Goal: Information Seeking & Learning: Find specific fact

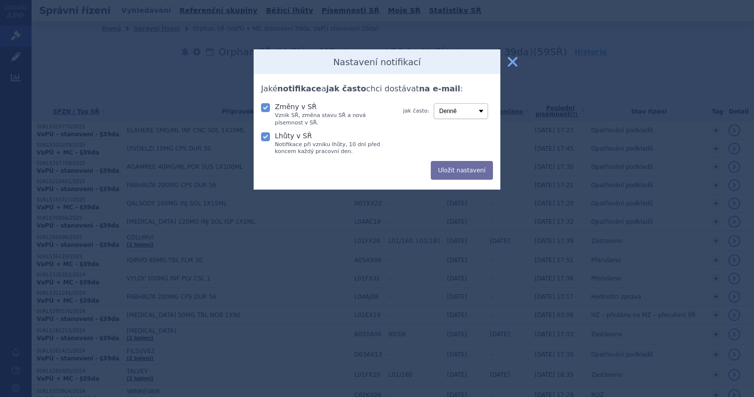
click at [509, 62] on button "zavřít" at bounding box center [513, 62] width 20 height 20
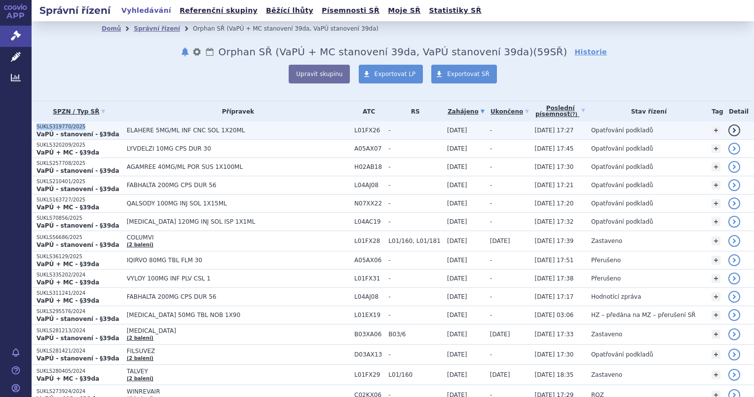
drag, startPoint x: 80, startPoint y: 126, endPoint x: 36, endPoint y: 129, distance: 44.0
click at [37, 129] on p "SUKLS319770/2025" at bounding box center [79, 126] width 85 height 7
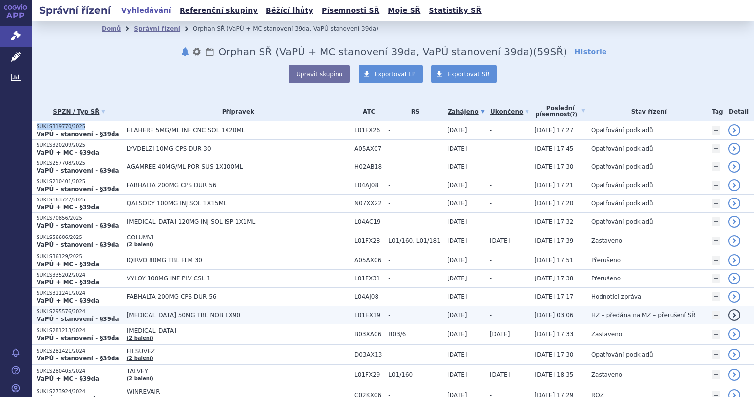
copy p "SUKLS319770/2025"
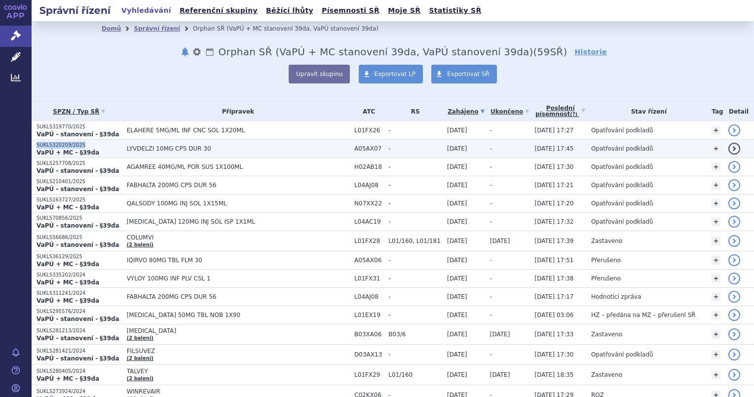
drag, startPoint x: 78, startPoint y: 144, endPoint x: 36, endPoint y: 144, distance: 42.5
click at [37, 144] on p "SUKLS320209/2025" at bounding box center [79, 145] width 85 height 7
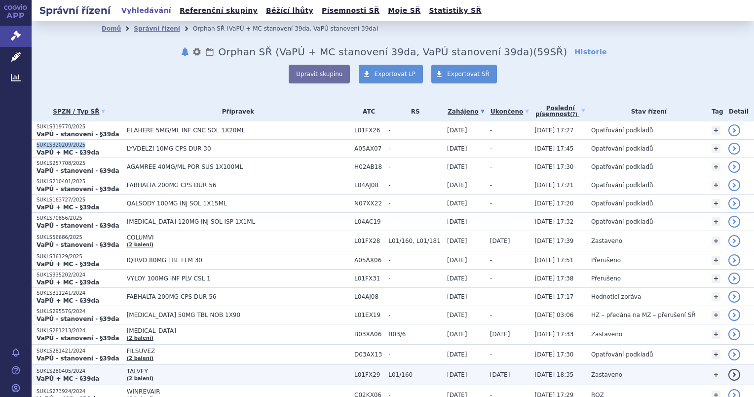
copy p "SUKLS320209/2025"
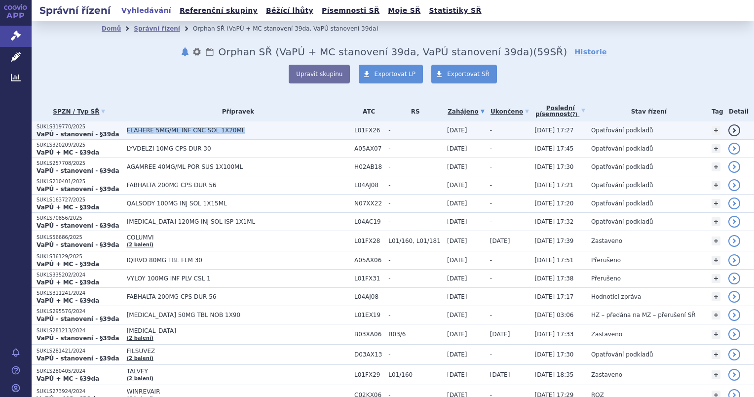
drag, startPoint x: 232, startPoint y: 128, endPoint x: 124, endPoint y: 129, distance: 107.6
click at [127, 129] on span "ELAHERE 5MG/ML INF CNC SOL 1X20ML" at bounding box center [238, 130] width 223 height 7
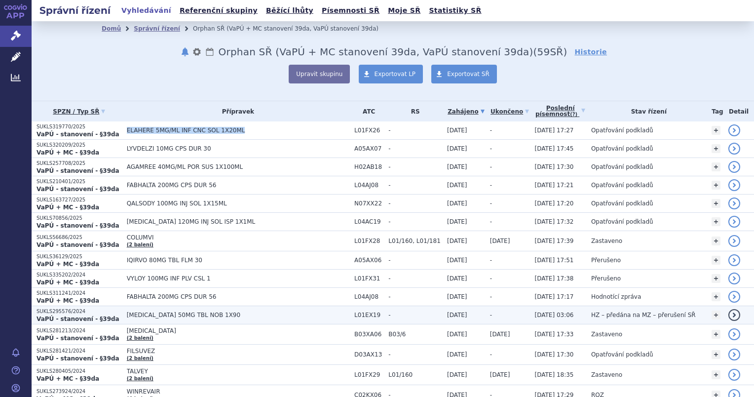
copy span "ELAHERE 5MG/ML INF CNC SOL 1X20ML"
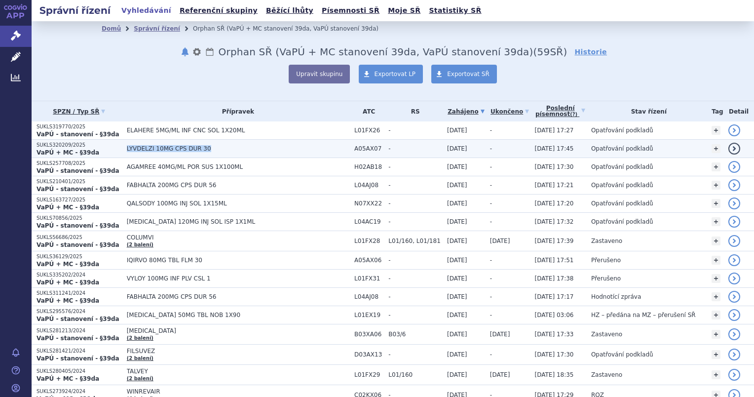
drag, startPoint x: 201, startPoint y: 147, endPoint x: 122, endPoint y: 150, distance: 78.6
click at [122, 150] on td "LYVDELZI 10MG CPS DUR 30" at bounding box center [236, 149] width 228 height 18
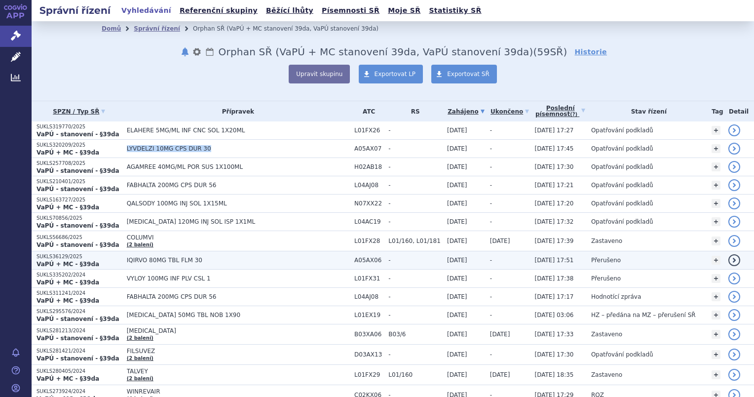
copy span "LYVDELZI 10MG CPS DUR 30"
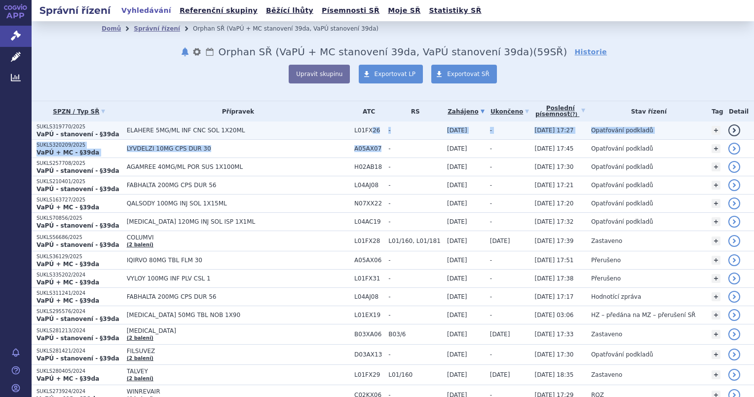
drag, startPoint x: 359, startPoint y: 146, endPoint x: 350, endPoint y: 134, distance: 14.8
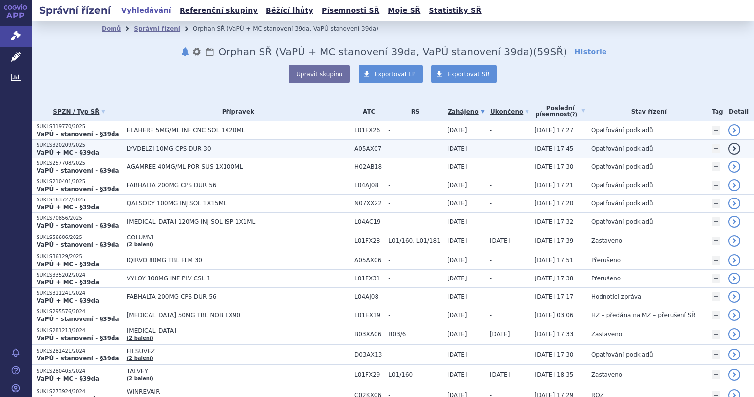
drag, startPoint x: 351, startPoint y: 134, endPoint x: 388, endPoint y: 142, distance: 37.9
click at [388, 142] on td "-" at bounding box center [413, 149] width 59 height 18
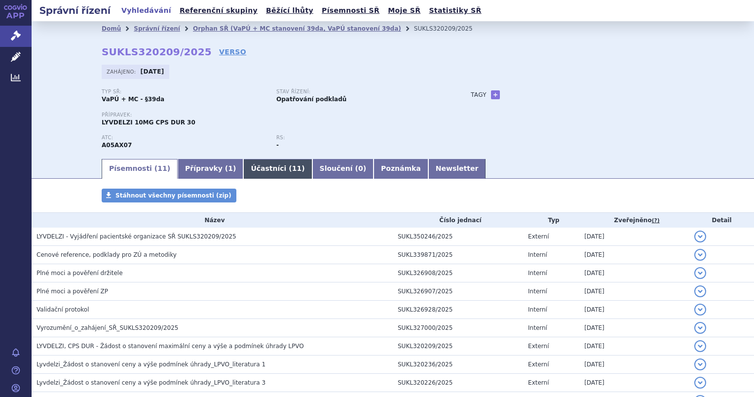
click at [292, 172] on span "11" at bounding box center [296, 168] width 9 height 8
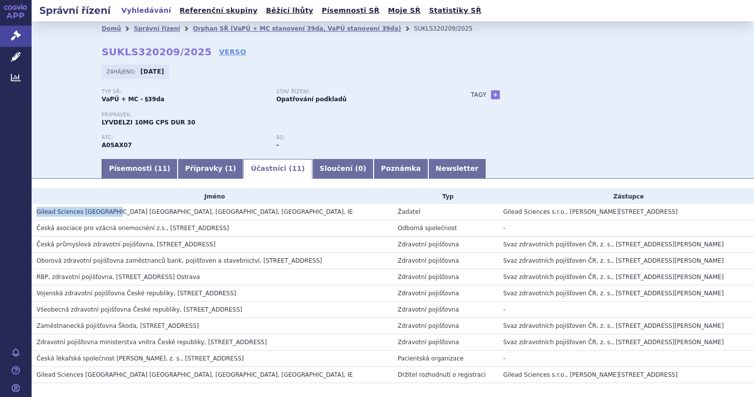
drag, startPoint x: 36, startPoint y: 211, endPoint x: 106, endPoint y: 215, distance: 70.2
click at [106, 215] on td "Gilead Sciences [GEOGRAPHIC_DATA] [GEOGRAPHIC_DATA], [GEOGRAPHIC_DATA], [GEOGRA…" at bounding box center [212, 212] width 361 height 16
copy span "Gilead Sciences [GEOGRAPHIC_DATA] [GEOGRAPHIC_DATA]"
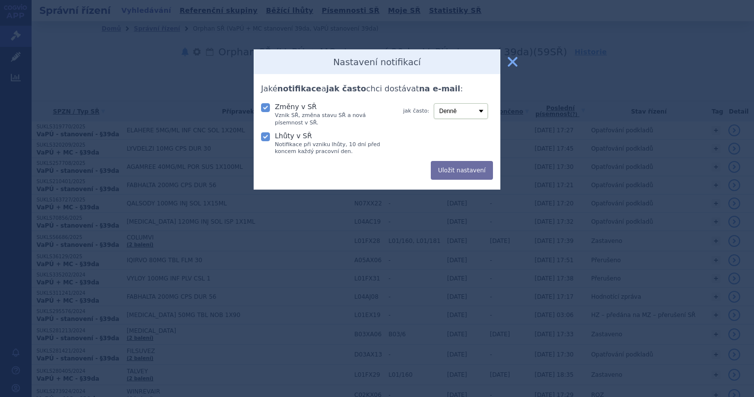
click at [510, 59] on button "zavřít" at bounding box center [513, 62] width 20 height 20
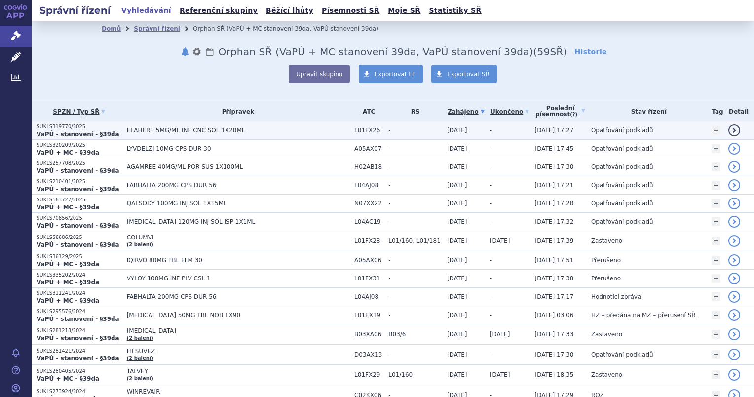
click at [145, 128] on span "ELAHERE 5MG/ML INF CNC SOL 1X20ML" at bounding box center [238, 130] width 223 height 7
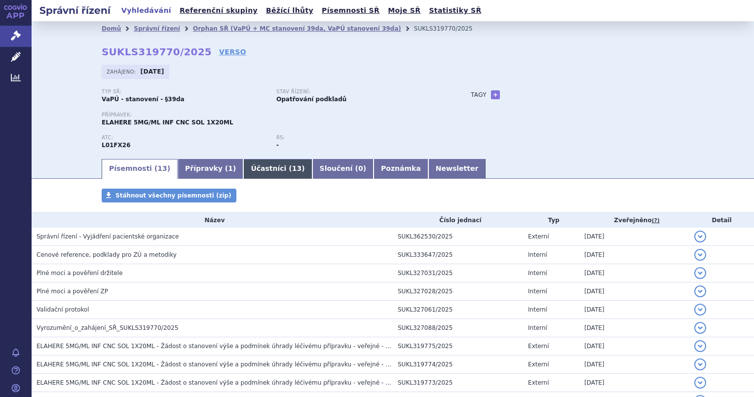
click at [250, 166] on link "Účastníci ( 13 )" at bounding box center [277, 169] width 69 height 20
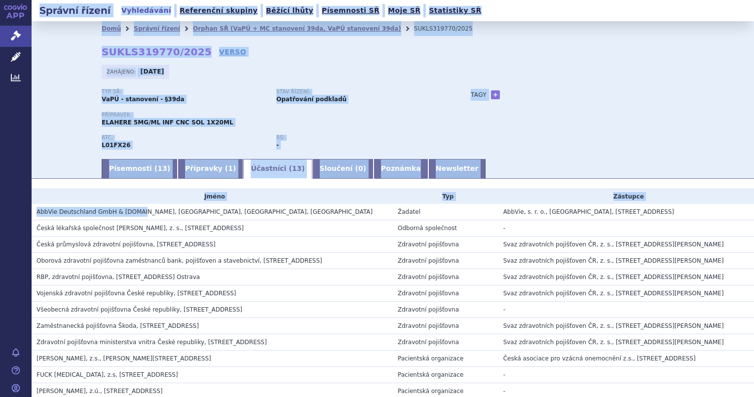
drag, startPoint x: 133, startPoint y: 211, endPoint x: 10, endPoint y: 217, distance: 123.5
click at [10, 217] on div "APP Správní řízení Léčivé přípravky Analytics Notifikace [GEOGRAPHIC_DATA] [PER…" at bounding box center [377, 198] width 754 height 397
drag, startPoint x: 10, startPoint y: 217, endPoint x: 45, endPoint y: 209, distance: 36.4
click at [45, 209] on span "AbbVie Deutschland GmbH & [DOMAIN_NAME], [GEOGRAPHIC_DATA], [GEOGRAPHIC_DATA], …" at bounding box center [205, 211] width 336 height 7
click at [63, 210] on span "AbbVie Deutschland GmbH & [DOMAIN_NAME], [GEOGRAPHIC_DATA], [GEOGRAPHIC_DATA], …" at bounding box center [205, 211] width 336 height 7
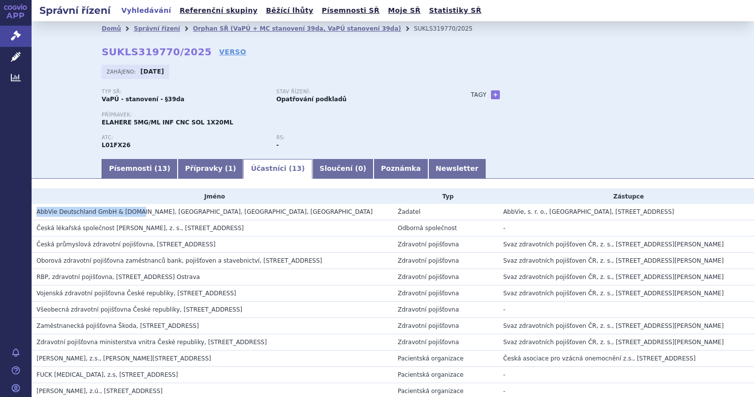
drag, startPoint x: 37, startPoint y: 212, endPoint x: 132, endPoint y: 212, distance: 94.8
click at [132, 212] on span "AbbVie Deutschland GmbH & [DOMAIN_NAME], [GEOGRAPHIC_DATA], [GEOGRAPHIC_DATA], …" at bounding box center [205, 211] width 336 height 7
copy span "AbbVie Deutschland GmbH & [DOMAIN_NAME]"
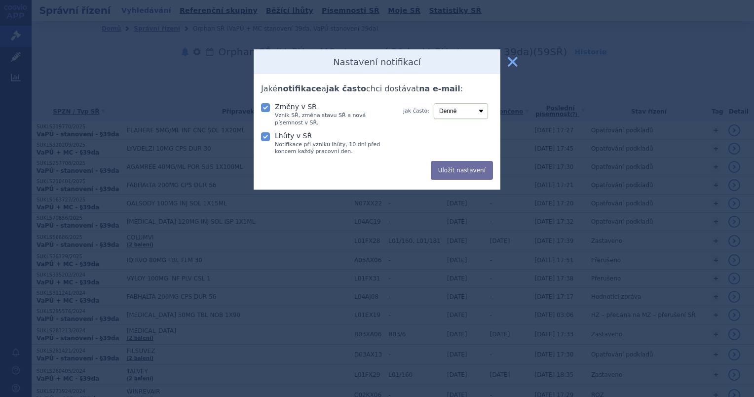
click at [508, 61] on button "zavřít" at bounding box center [513, 62] width 20 height 20
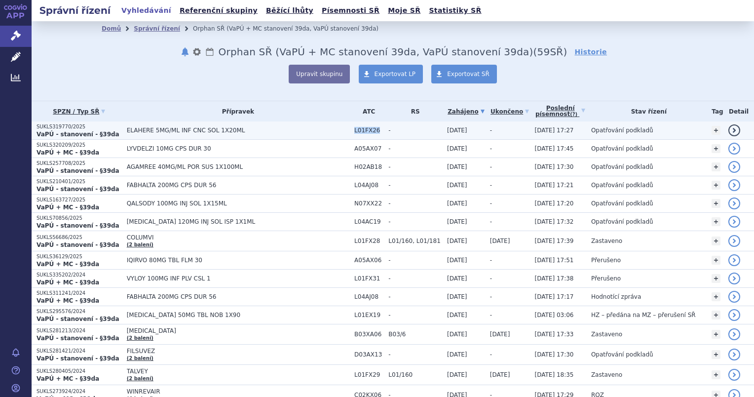
drag, startPoint x: 358, startPoint y: 128, endPoint x: 332, endPoint y: 128, distance: 25.7
click at [349, 128] on td "L01FX26" at bounding box center [366, 130] width 34 height 18
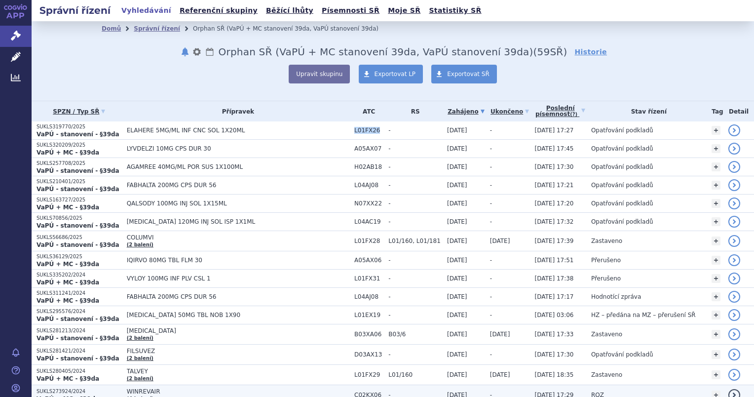
copy span "L01FX26"
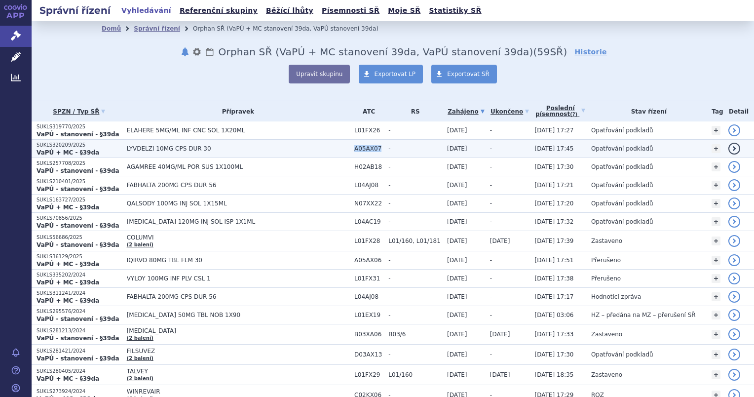
drag, startPoint x: 360, startPoint y: 146, endPoint x: 338, endPoint y: 148, distance: 22.3
click at [354, 148] on span "A05AX07" at bounding box center [368, 148] width 29 height 7
copy span "A05AX07"
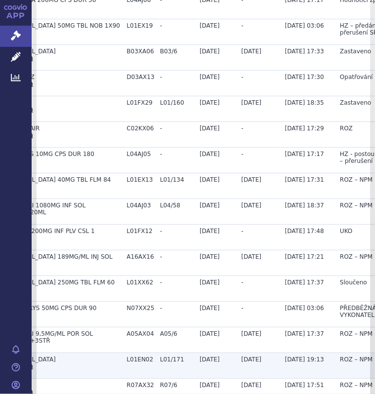
scroll to position [395, 0]
